Goal: Task Accomplishment & Management: Manage account settings

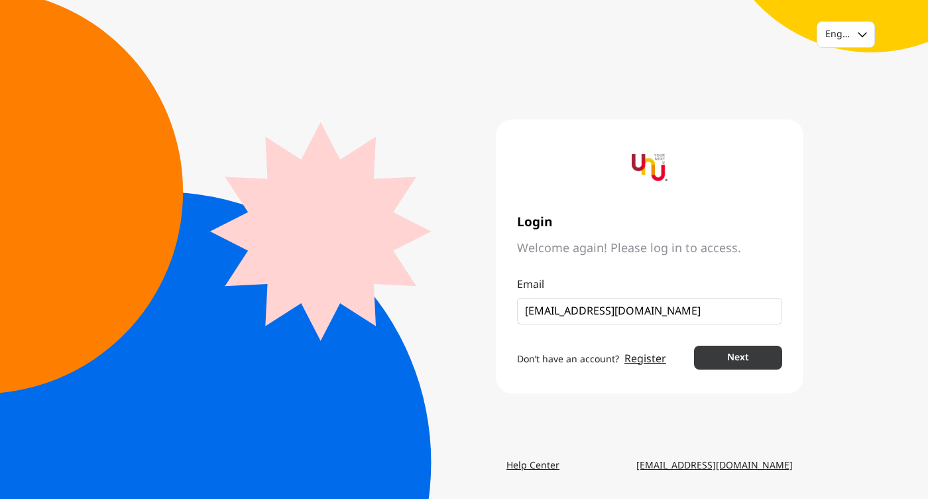
type input "[EMAIL_ADDRESS][DOMAIN_NAME]"
click at [760, 355] on button "Next" at bounding box center [738, 357] width 88 height 24
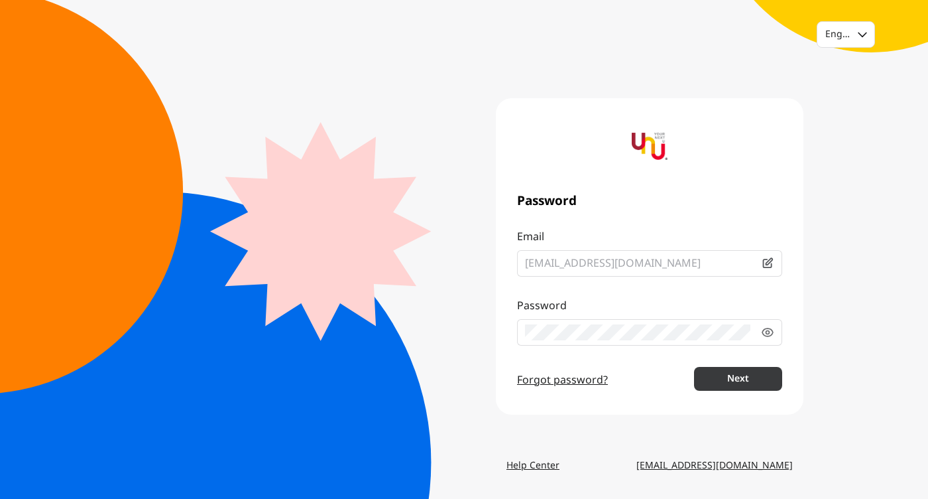
click at [694, 367] on button "Next" at bounding box center [738, 379] width 88 height 24
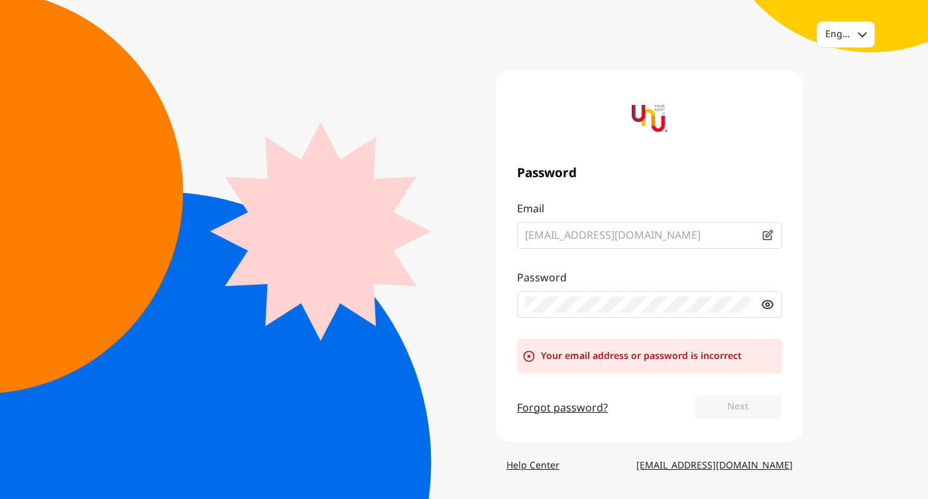
click at [771, 304] on icon at bounding box center [767, 304] width 13 height 13
click at [656, 396] on div "Forgot password? Next" at bounding box center [649, 408] width 265 height 27
click at [593, 412] on link "Forgot password?" at bounding box center [562, 408] width 91 height 16
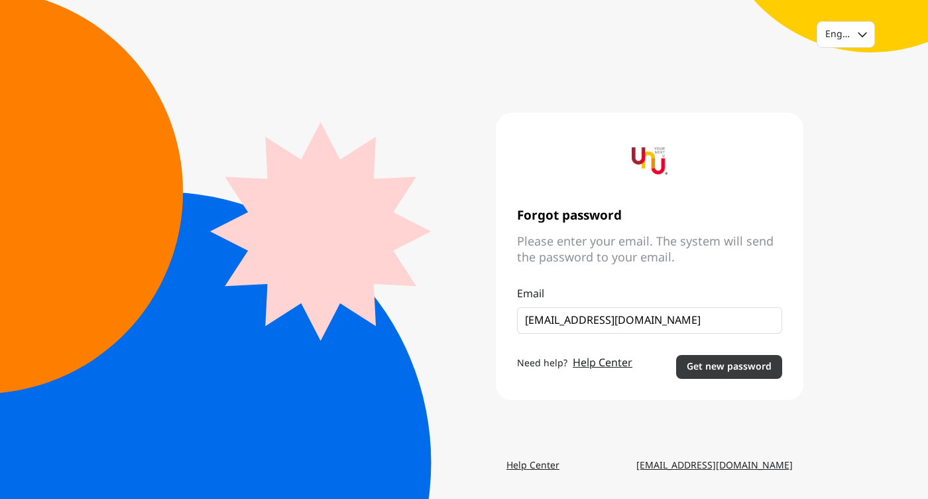
type input "[EMAIL_ADDRESS][DOMAIN_NAME]"
click at [755, 371] on button "Get new password" at bounding box center [729, 367] width 106 height 24
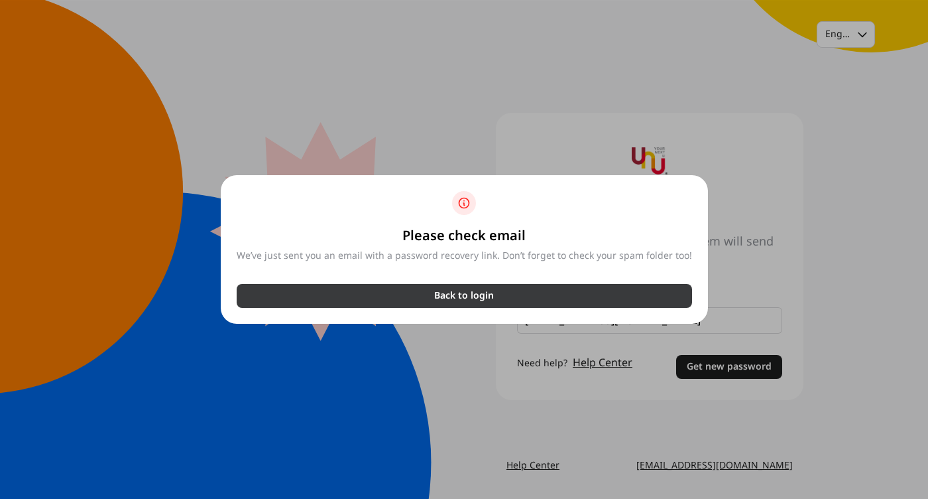
click at [496, 291] on button "Back to login" at bounding box center [465, 296] width 456 height 24
